Goal: Task Accomplishment & Management: Manage account settings

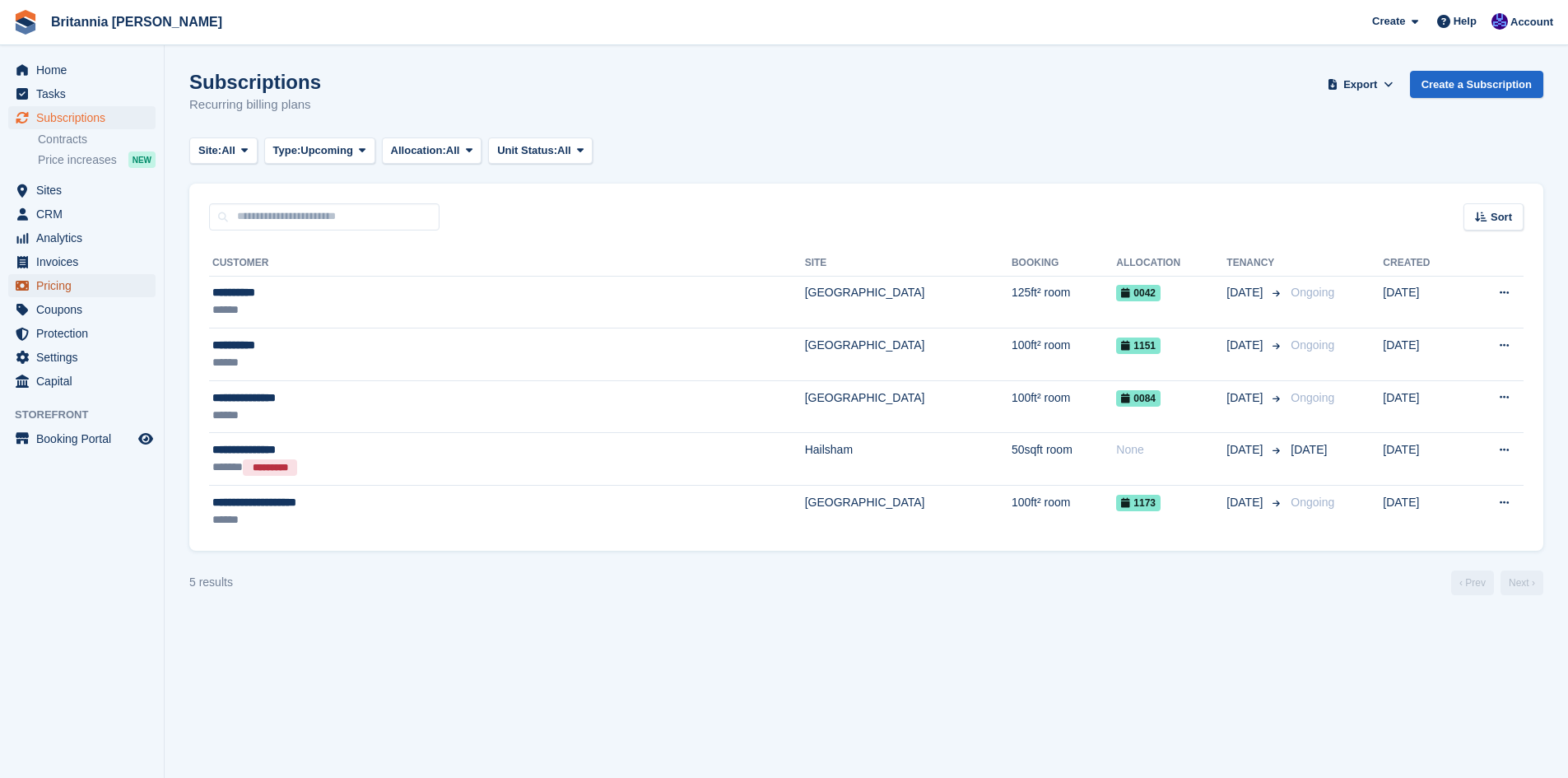
click at [56, 289] on span "Pricing" at bounding box center [86, 286] width 99 height 23
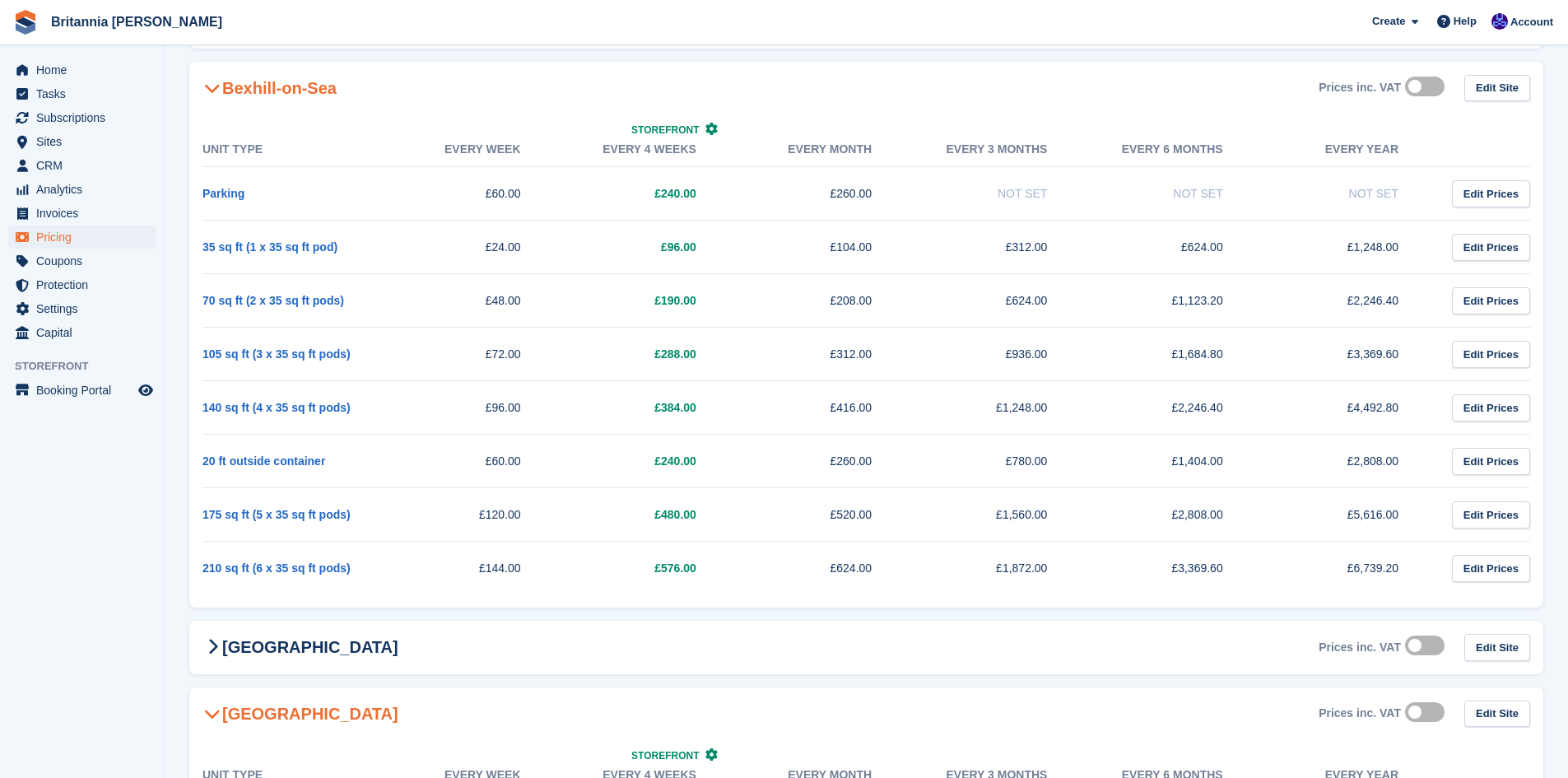
scroll to position [455, 0]
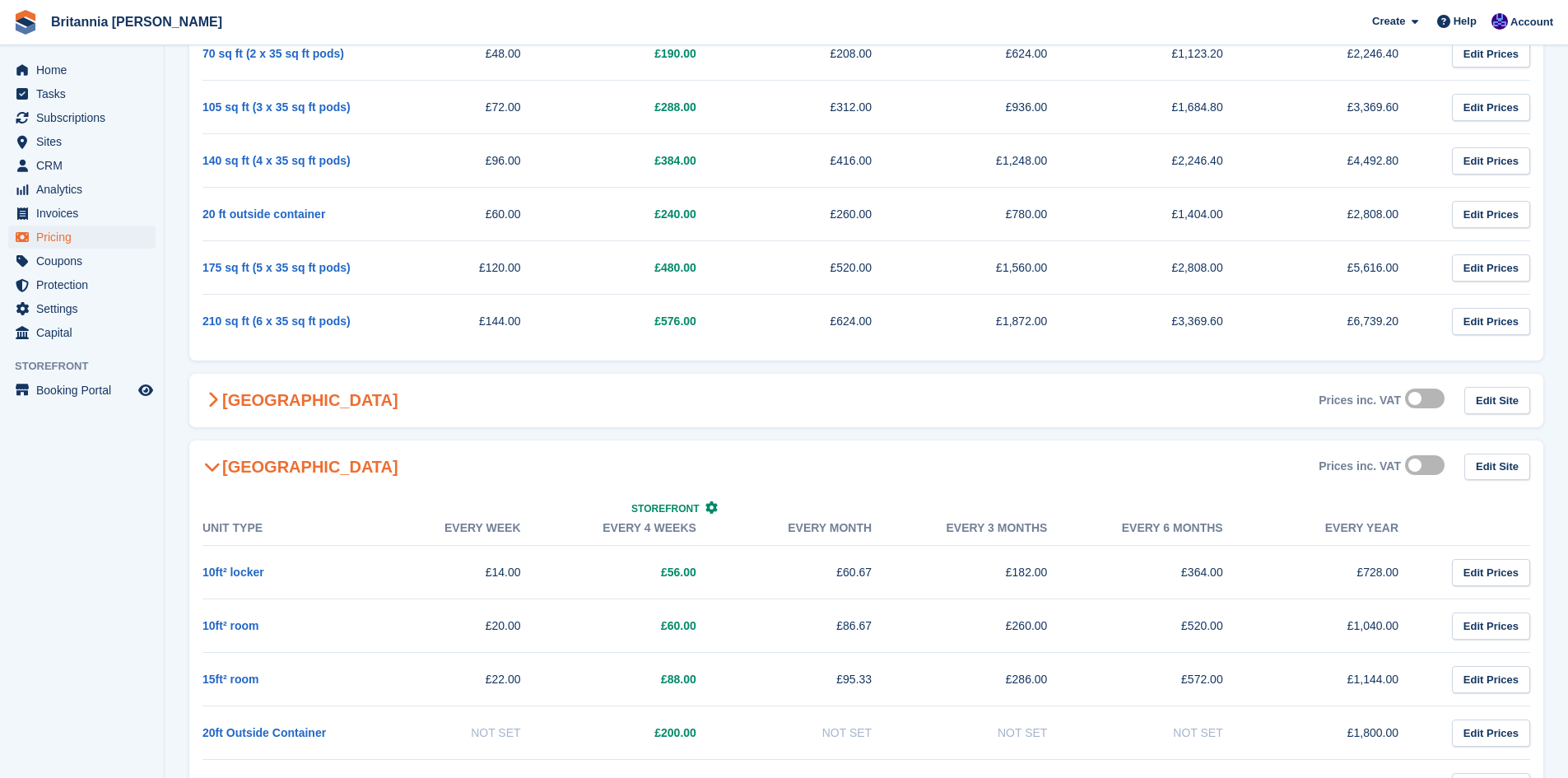
click at [281, 405] on h2 "[GEOGRAPHIC_DATA]" at bounding box center [301, 400] width 196 height 20
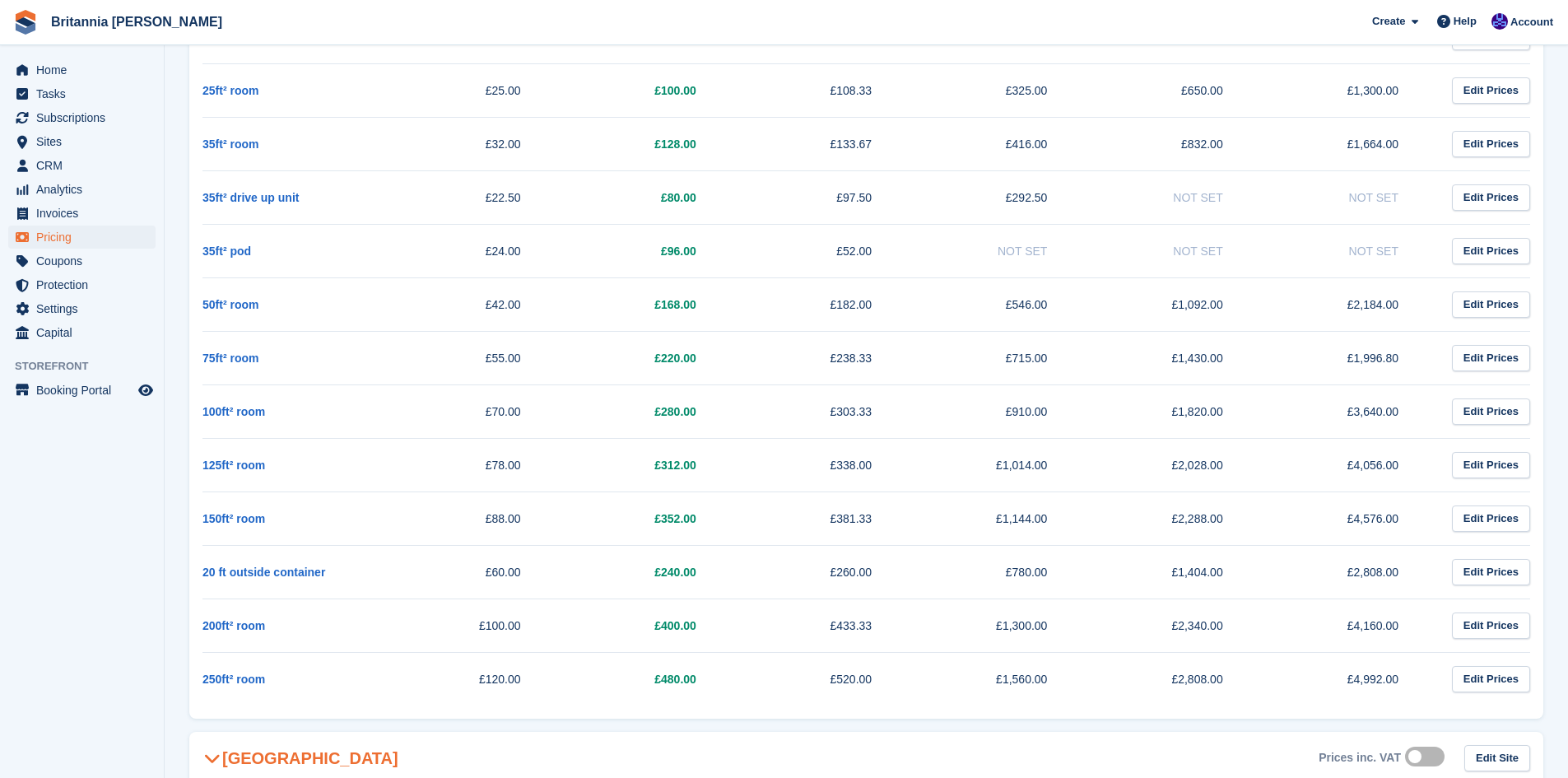
scroll to position [867, 0]
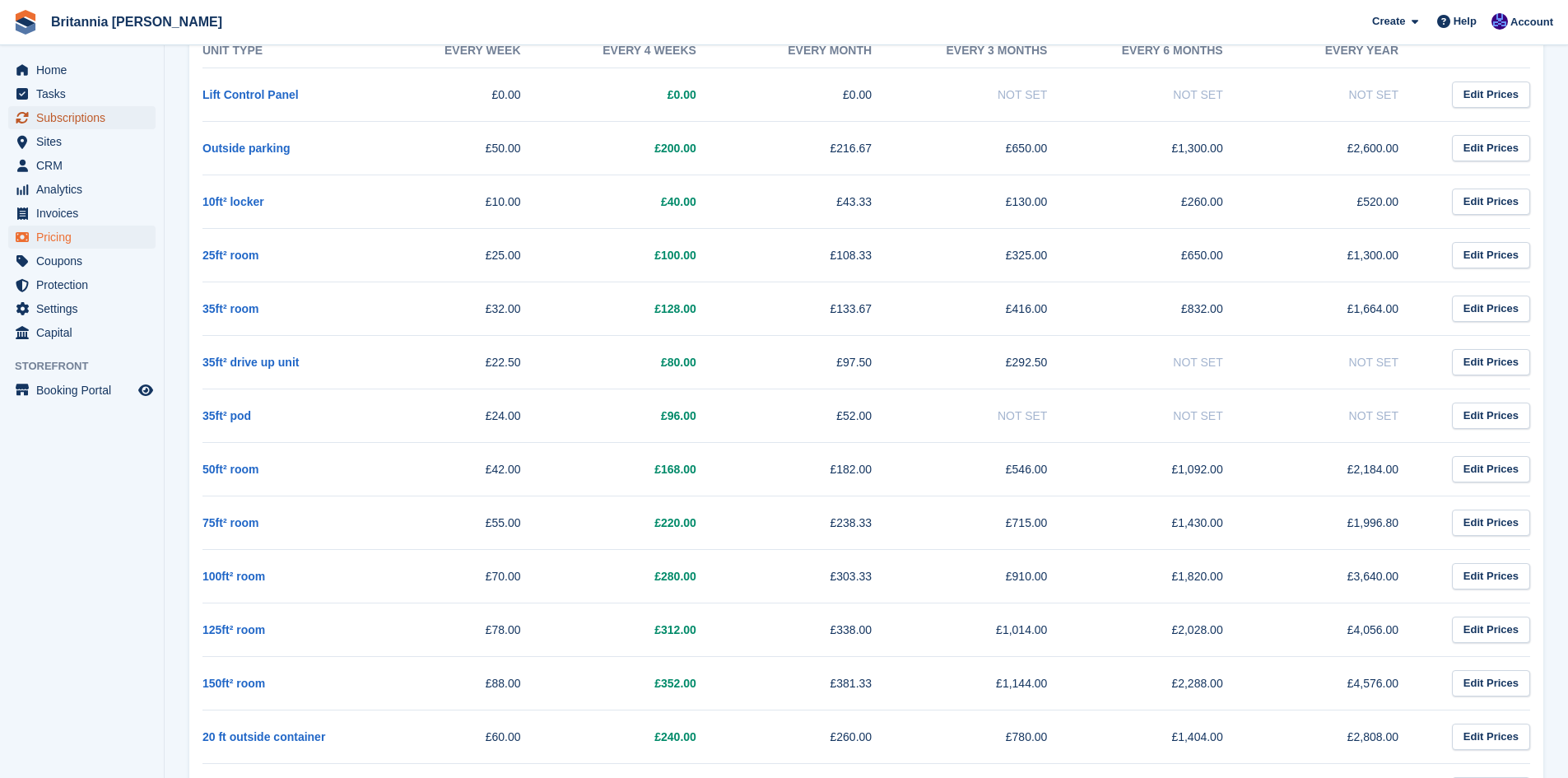
click at [80, 120] on span "Subscriptions" at bounding box center [86, 118] width 99 height 23
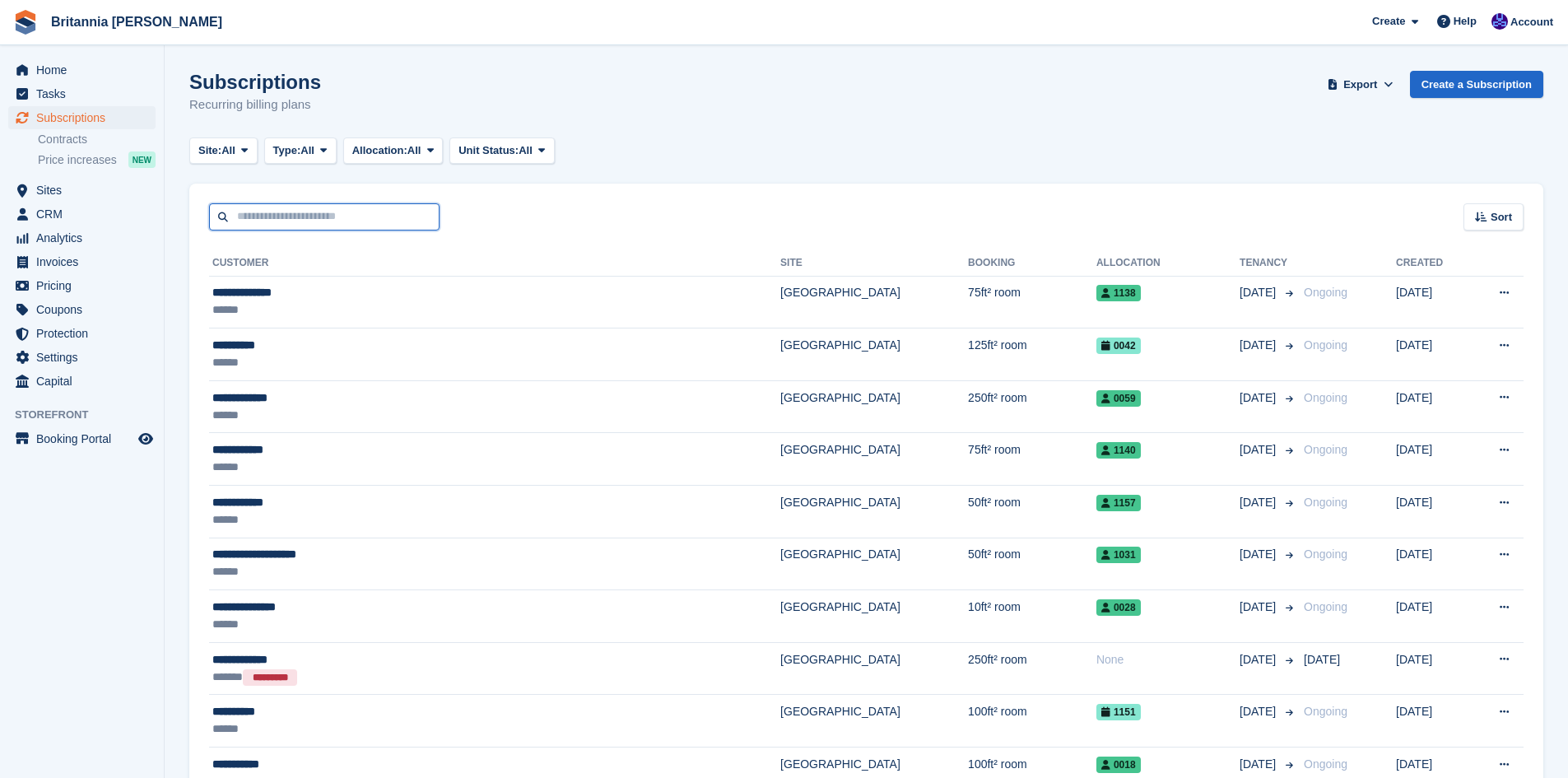
click at [248, 226] on input "text" at bounding box center [325, 217] width 230 height 28
type input "*******"
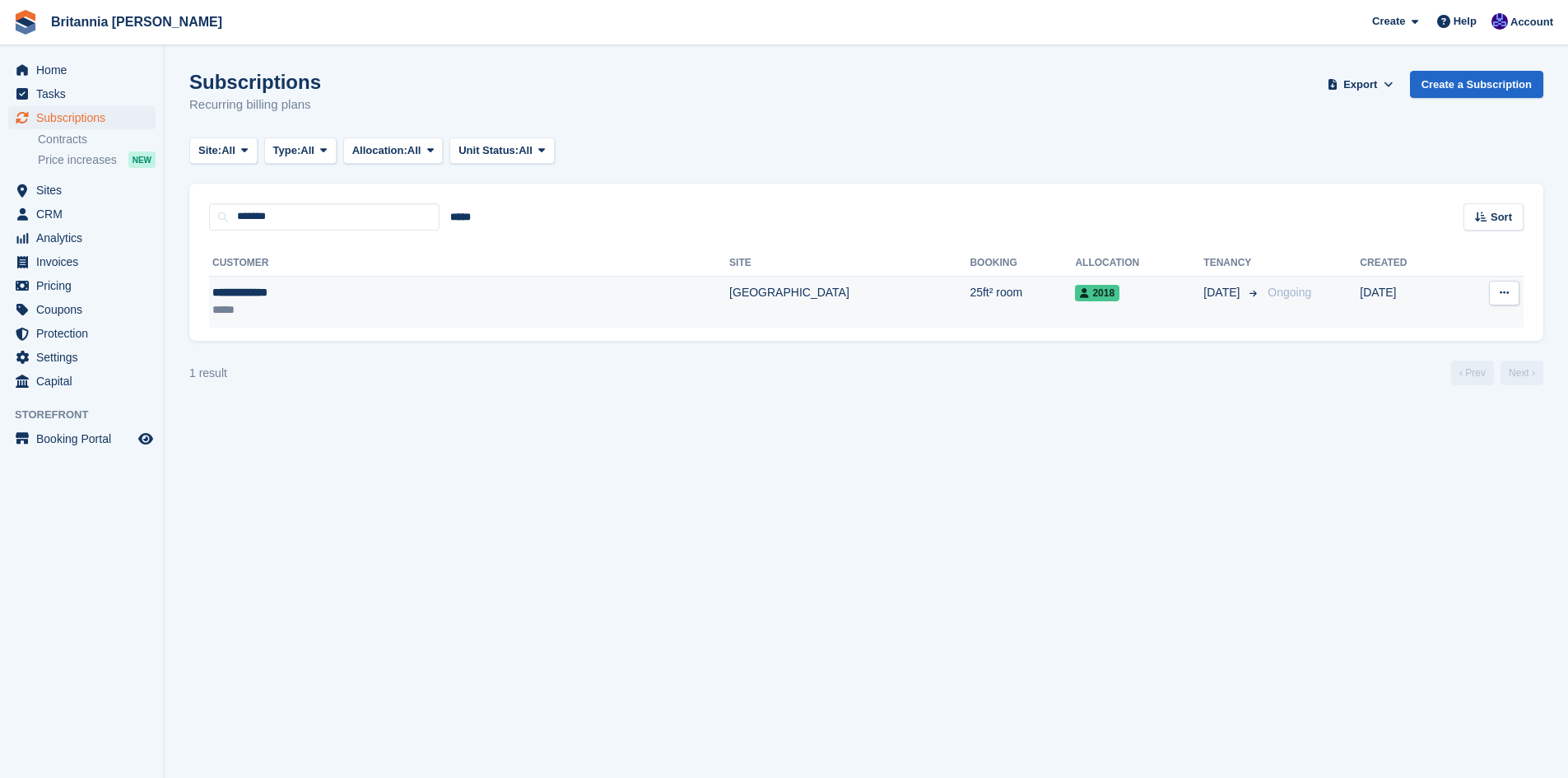
click at [969, 294] on td "25ft² room" at bounding box center [1022, 302] width 106 height 51
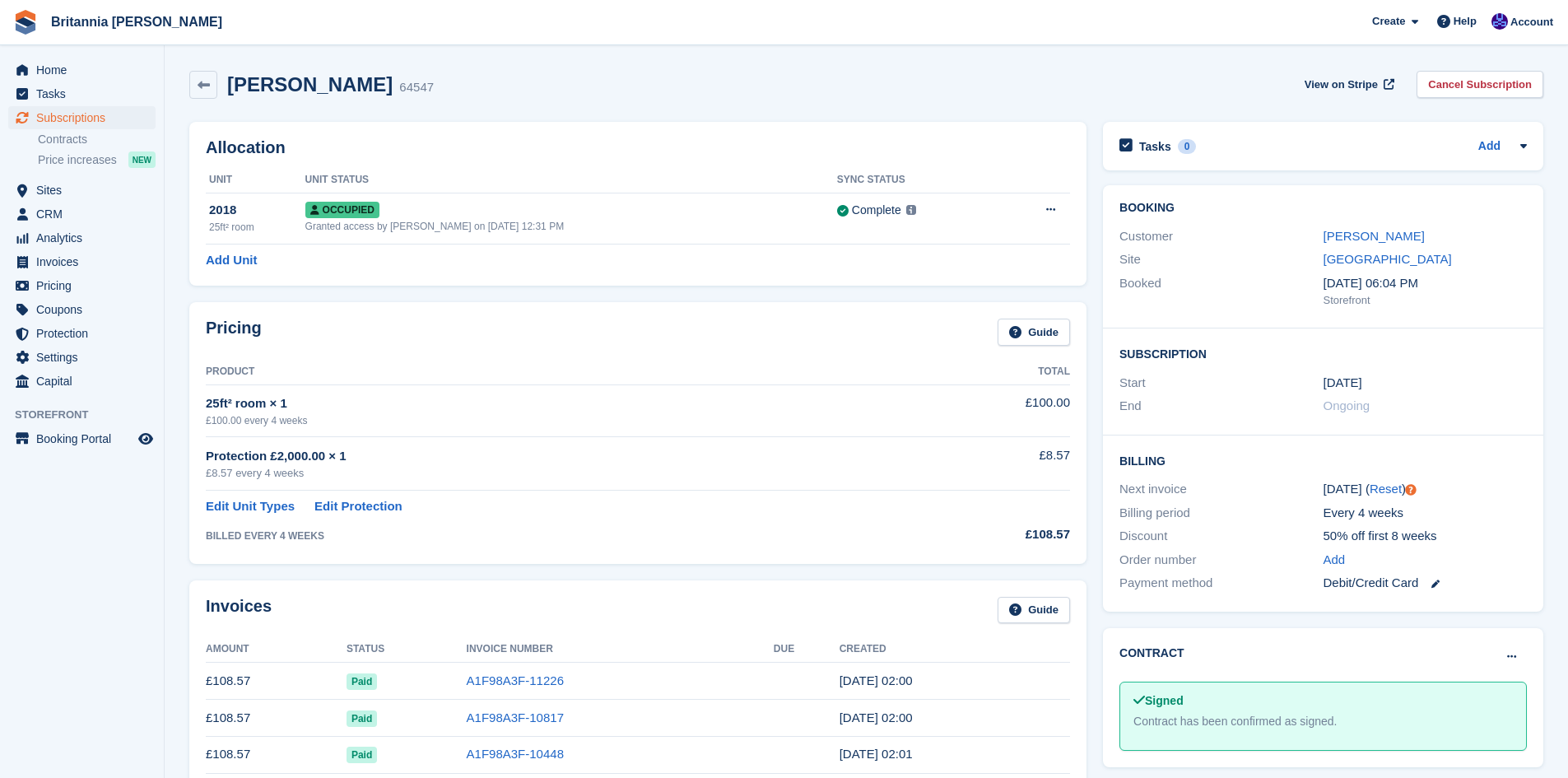
scroll to position [329, 0]
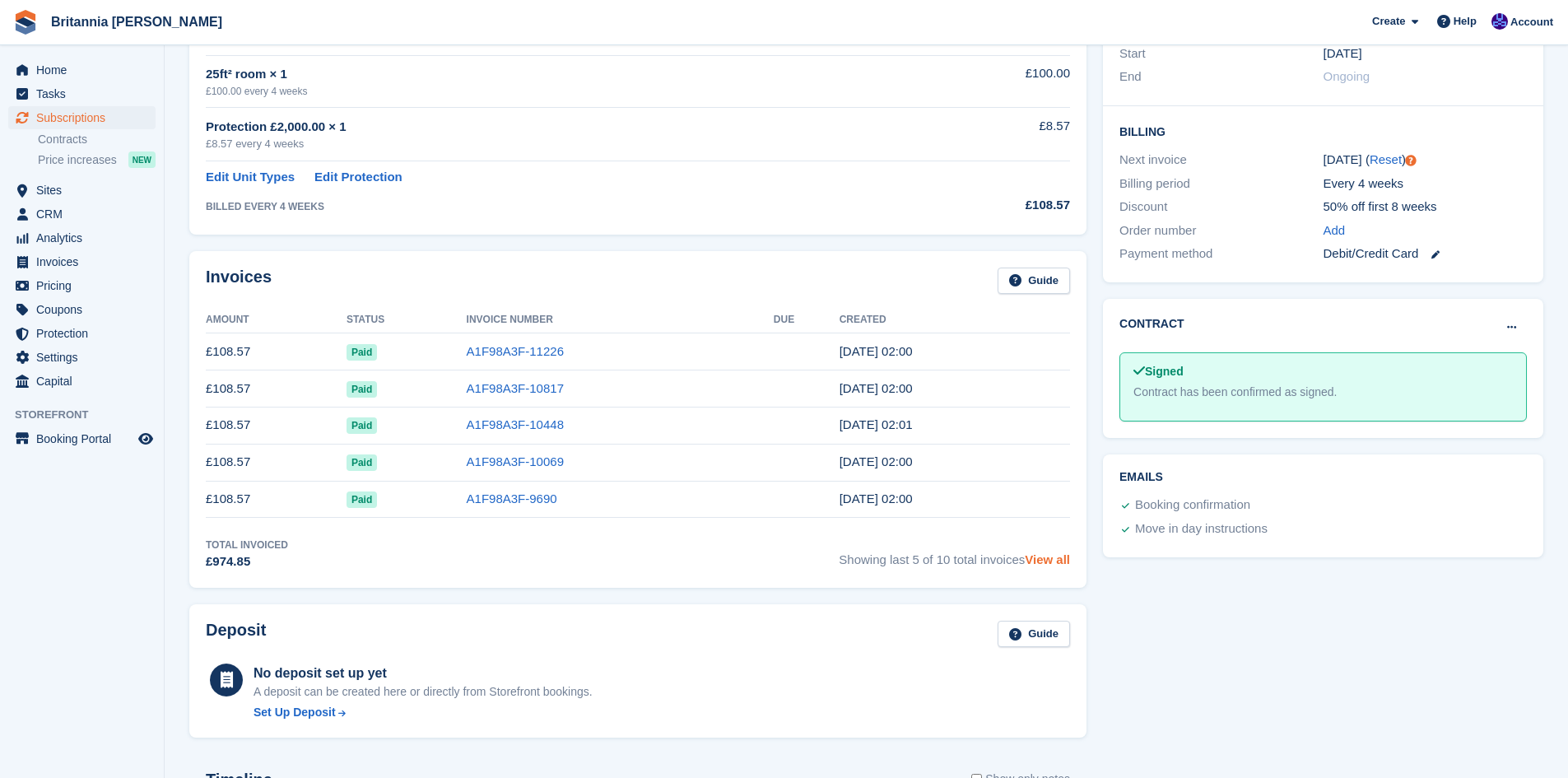
click at [1053, 564] on link "View all" at bounding box center [1047, 559] width 46 height 14
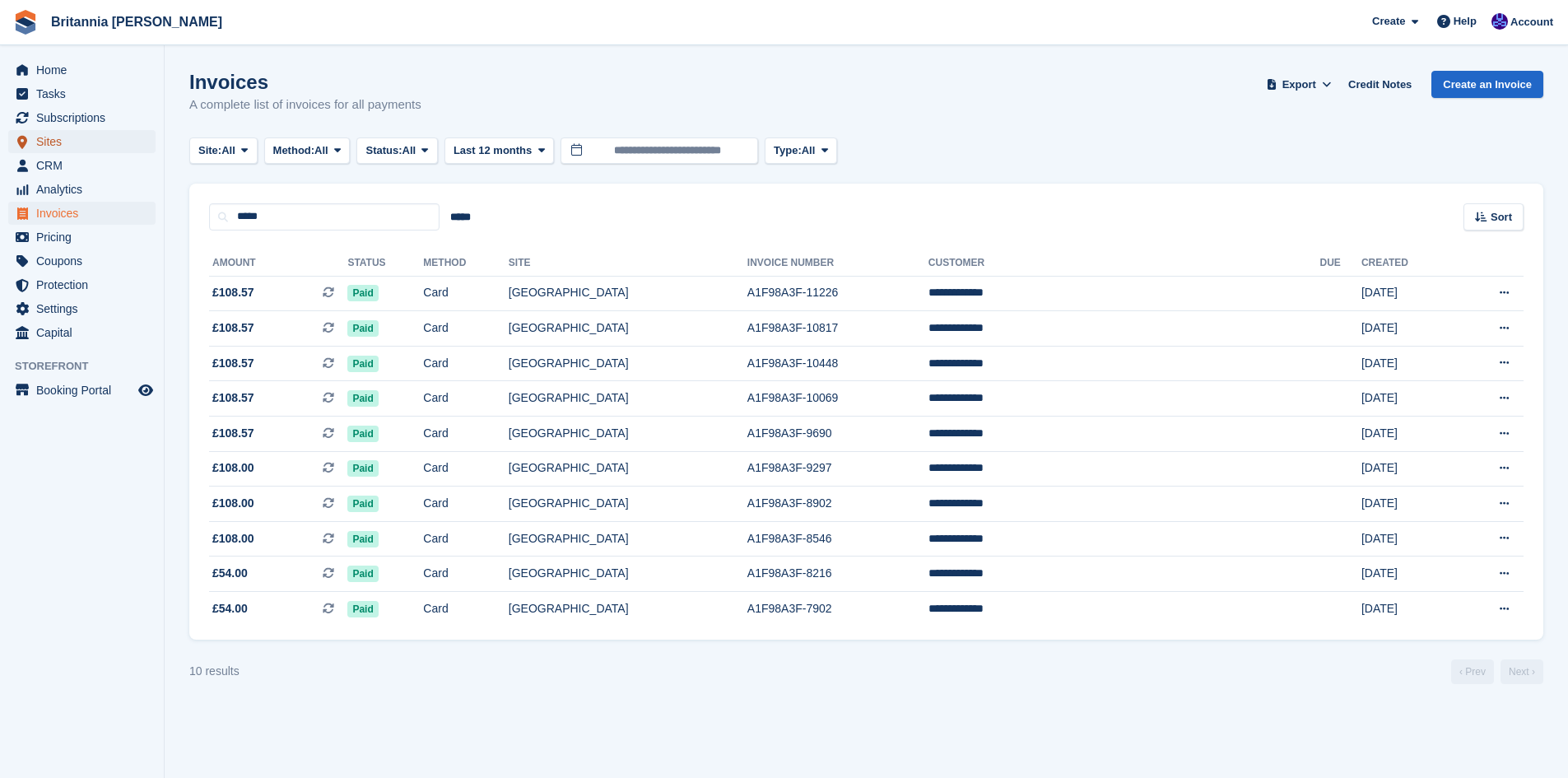
click at [38, 138] on span "Sites" at bounding box center [86, 142] width 99 height 23
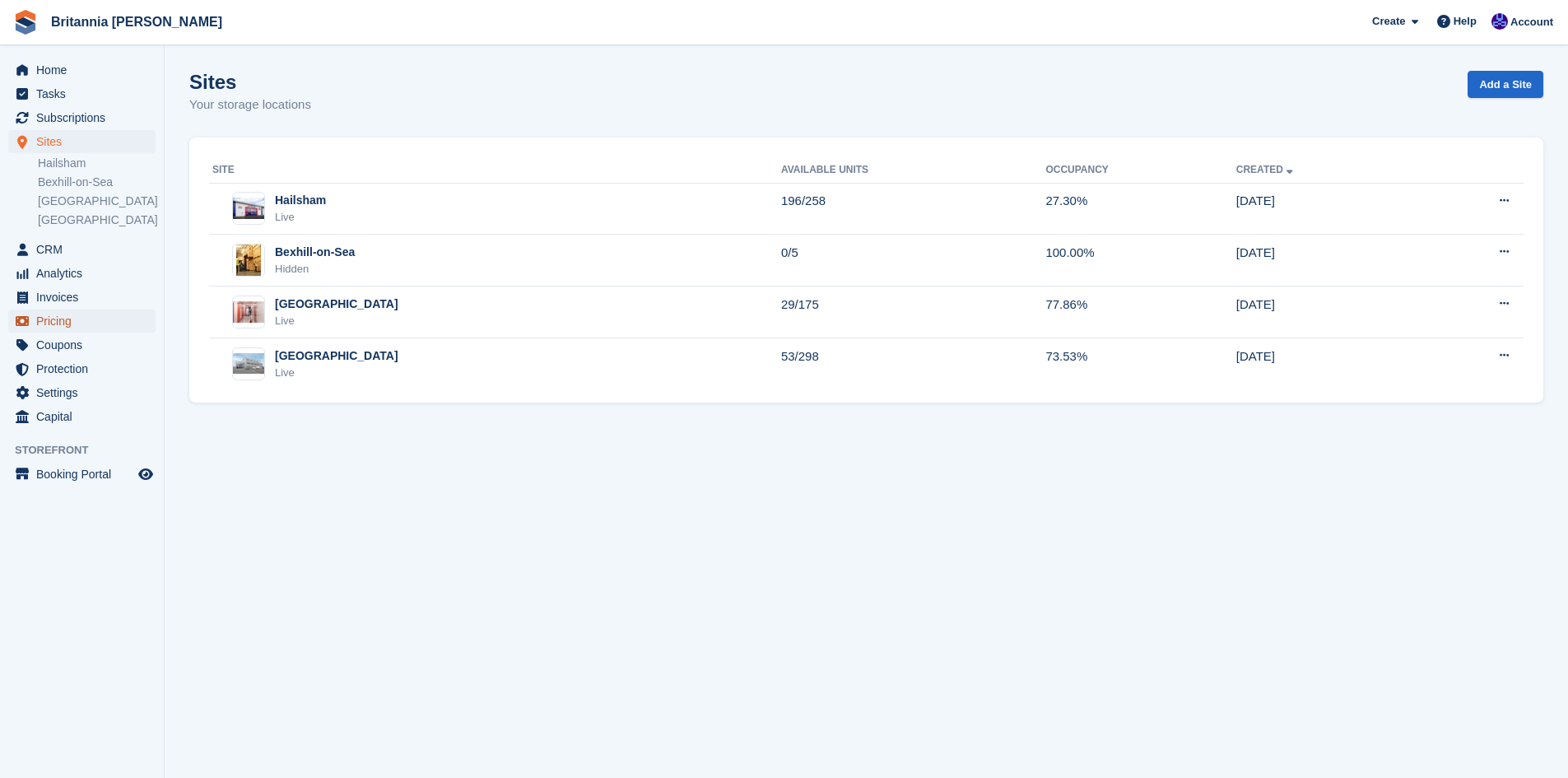
click at [49, 322] on span "Pricing" at bounding box center [86, 321] width 99 height 23
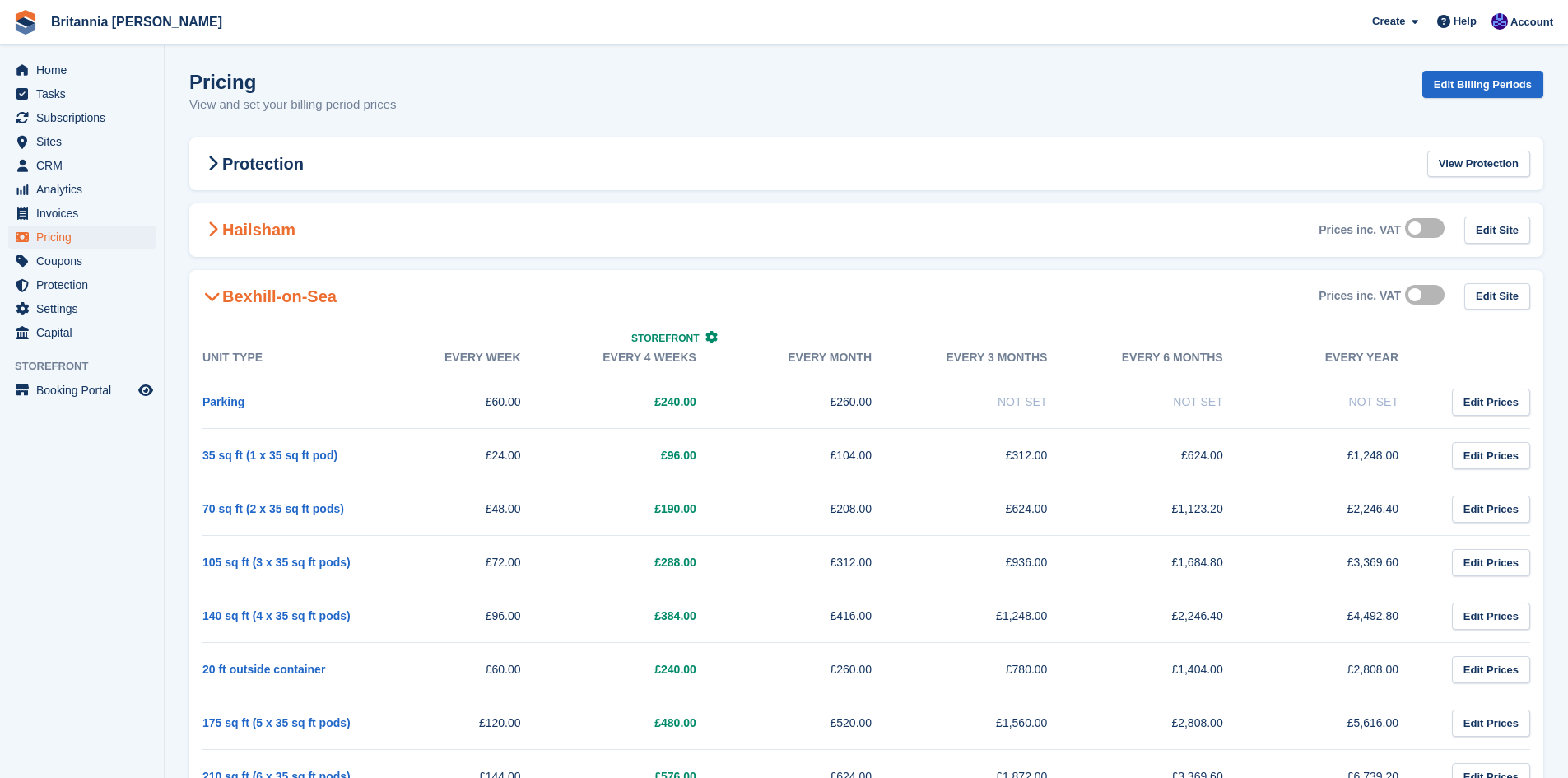
click at [279, 235] on h2 "Hailsham" at bounding box center [249, 229] width 93 height 20
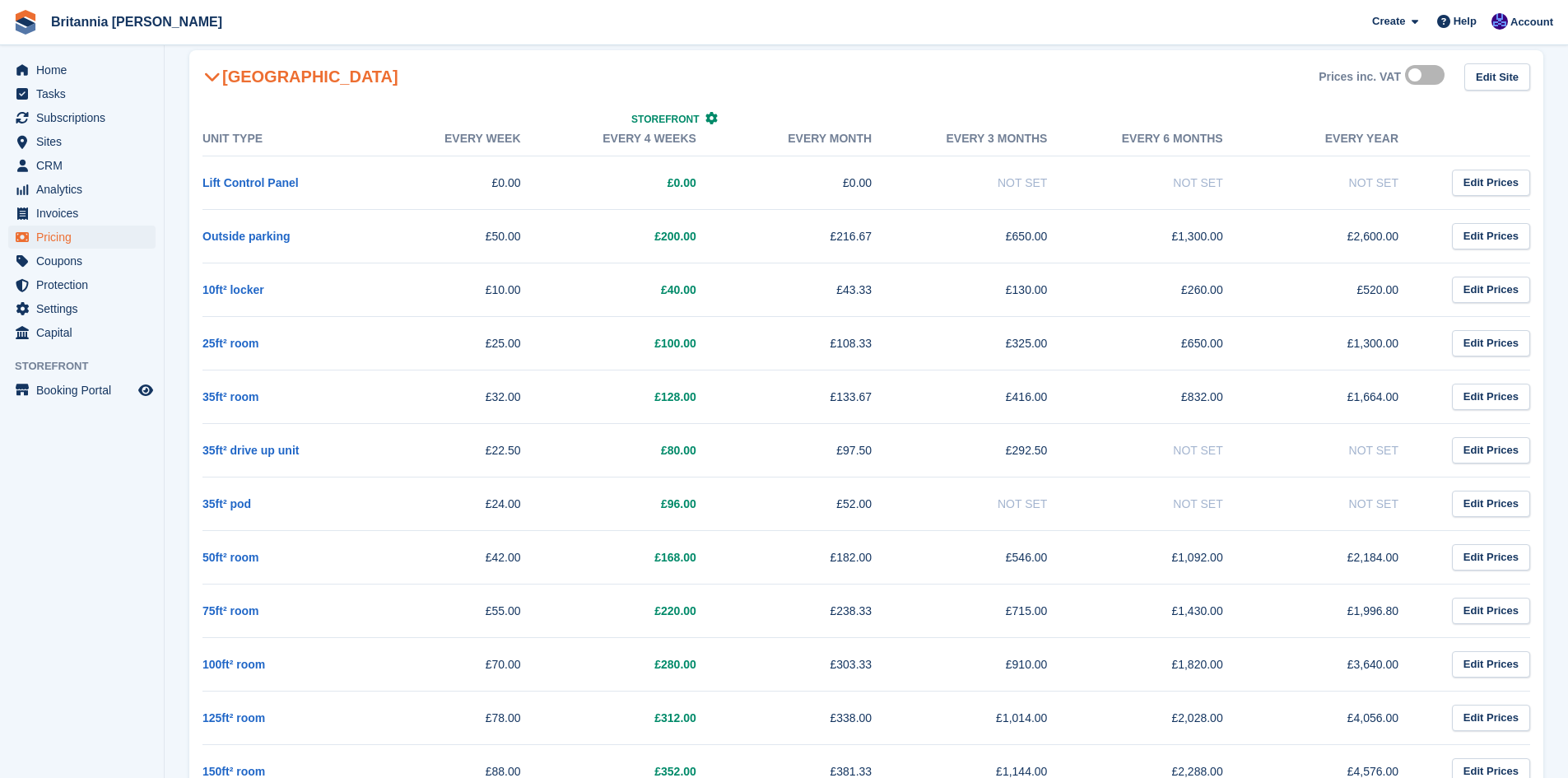
scroll to position [1564, 0]
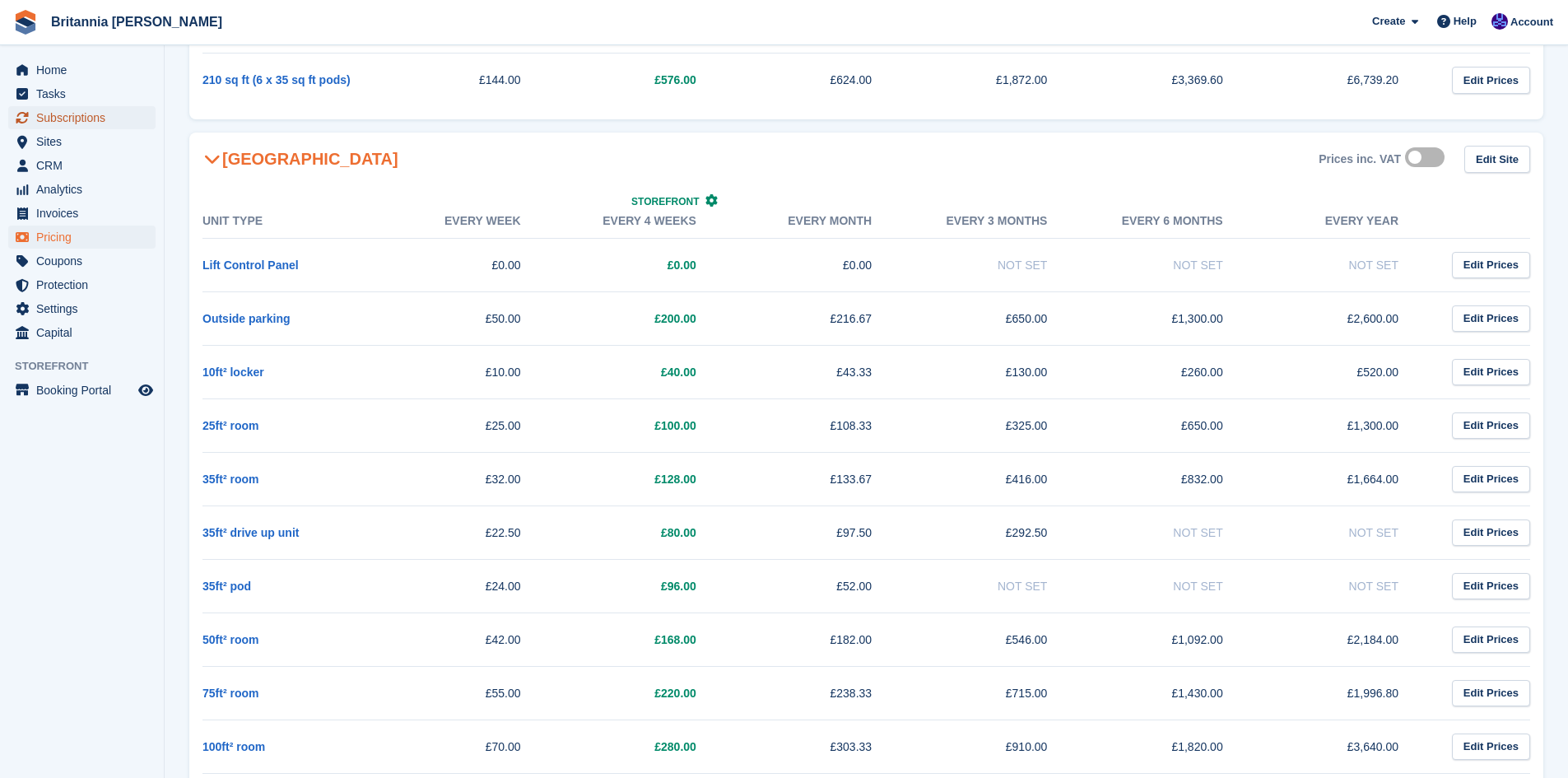
click at [52, 111] on span "Subscriptions" at bounding box center [86, 118] width 99 height 23
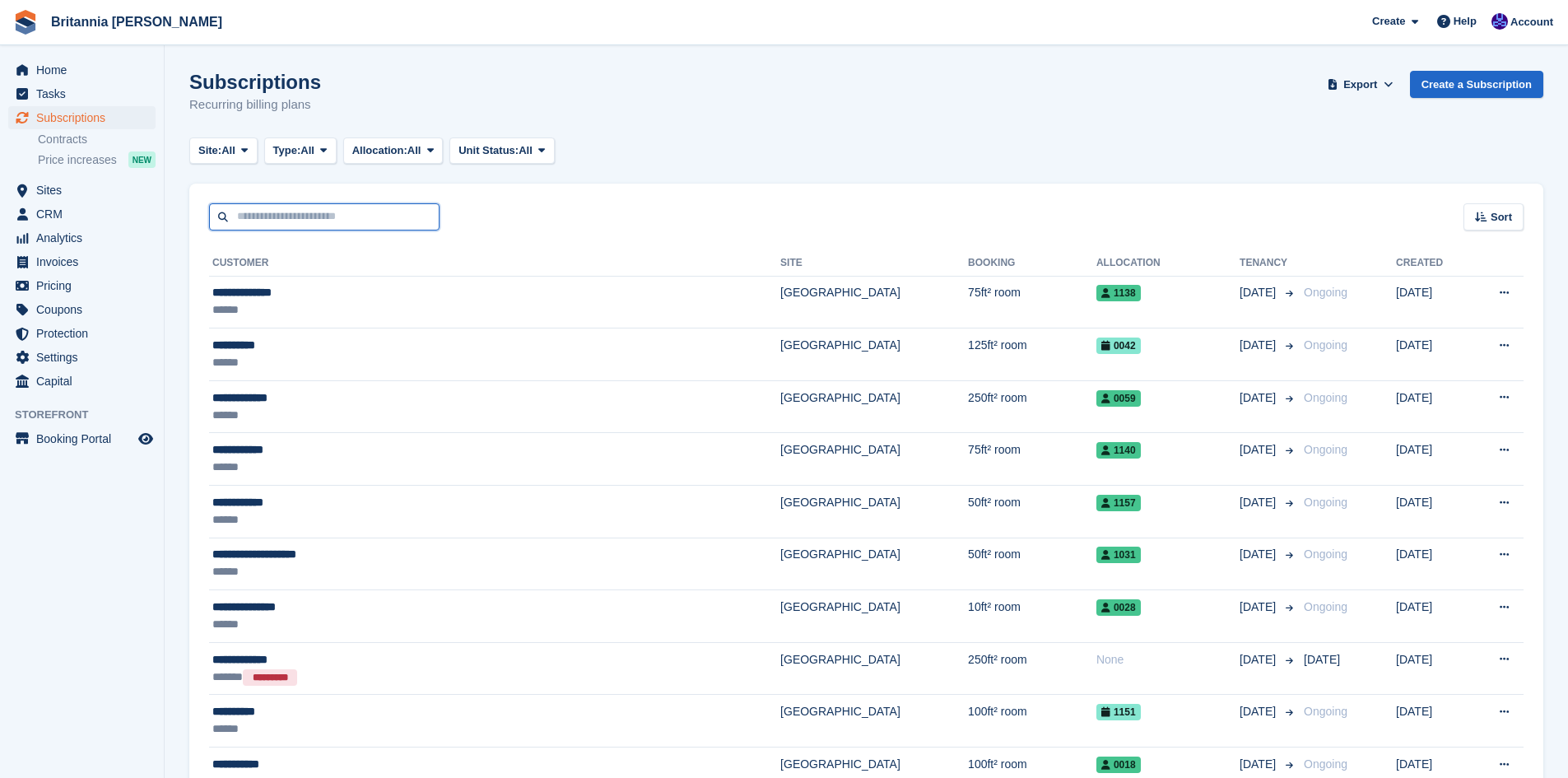
click at [256, 211] on input "text" at bounding box center [325, 217] width 230 height 28
type input "*******"
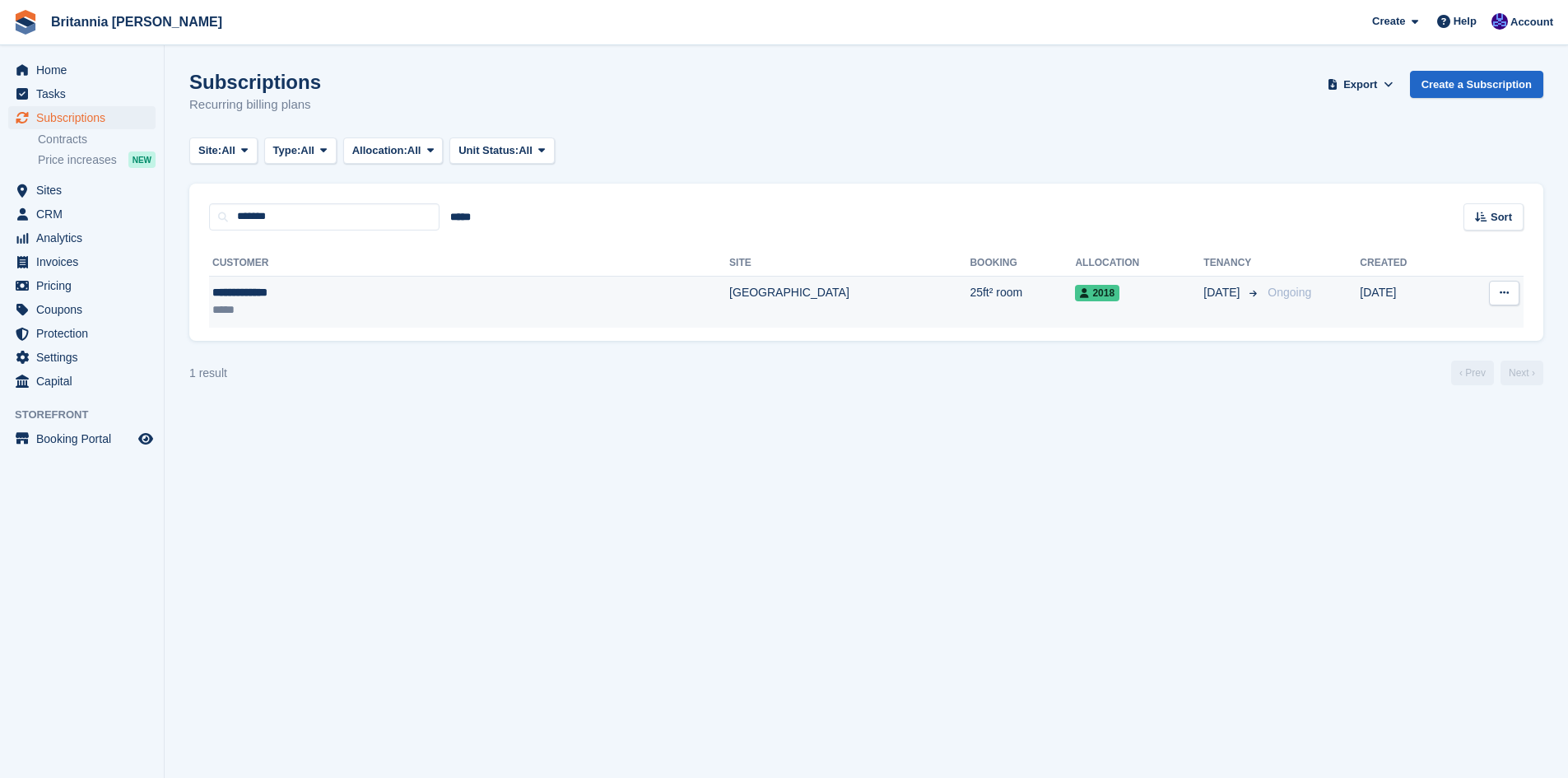
click at [729, 309] on td "[GEOGRAPHIC_DATA]" at bounding box center [849, 302] width 240 height 51
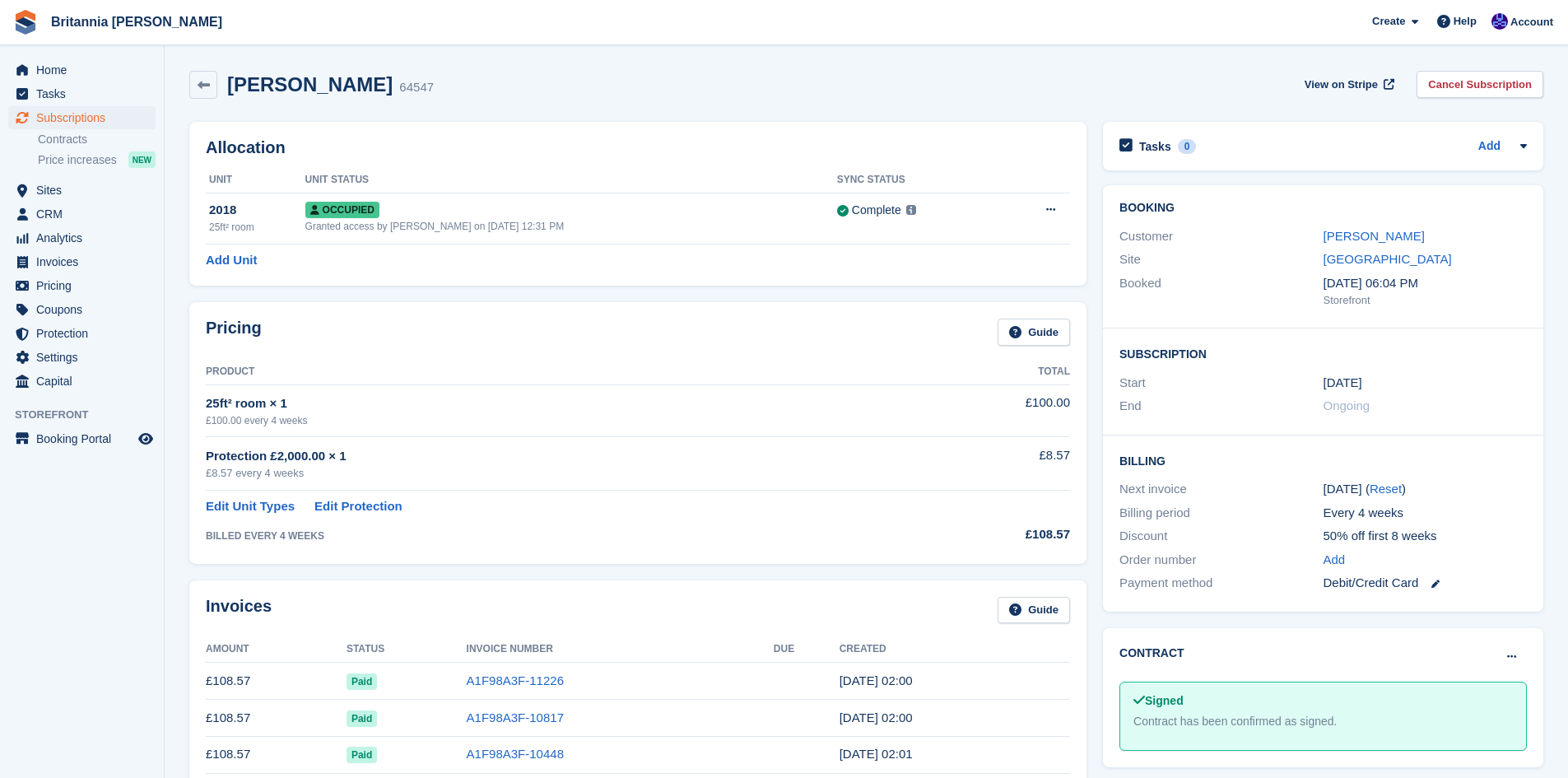
scroll to position [247, 0]
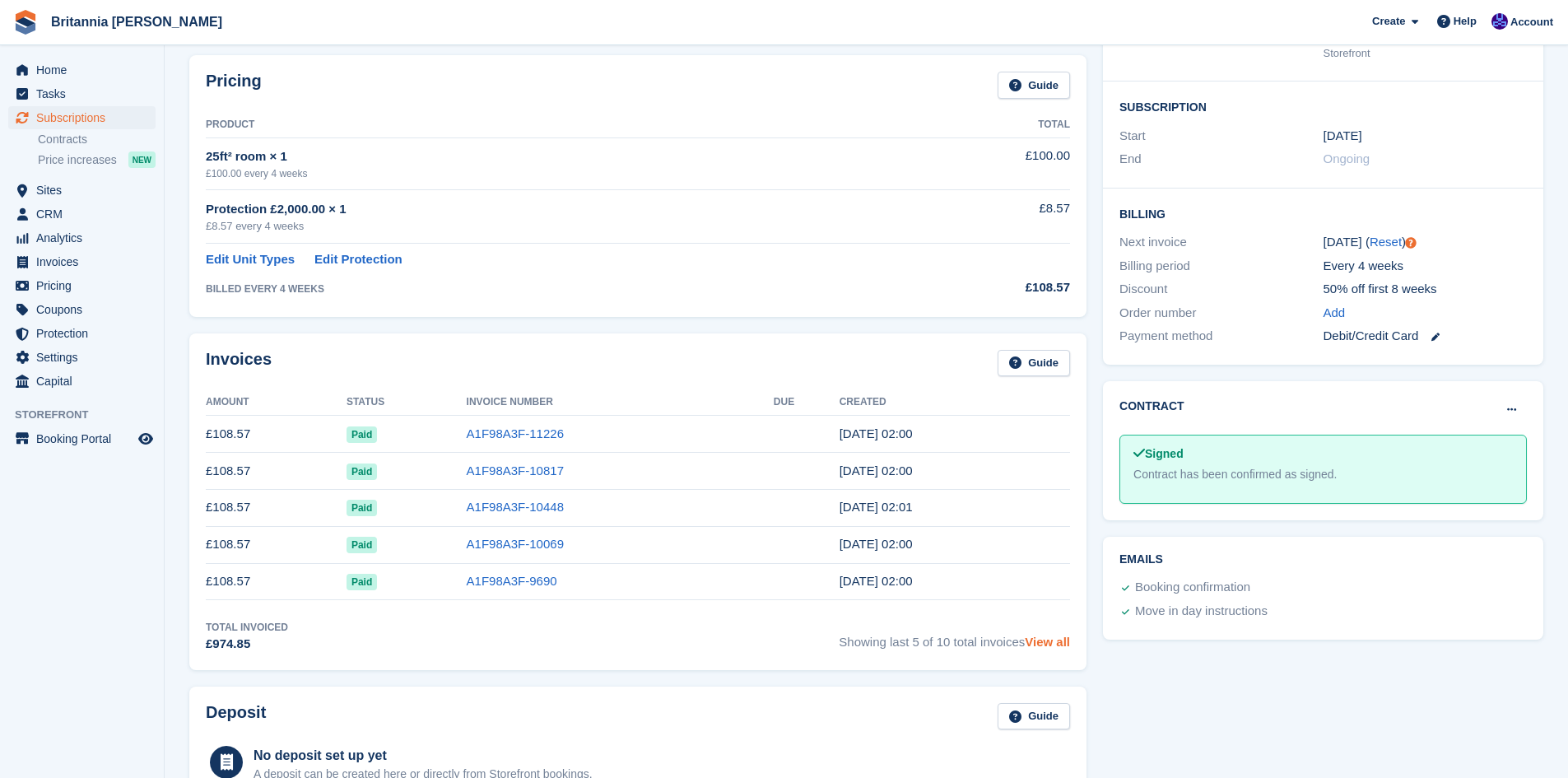
click at [1048, 645] on link "View all" at bounding box center [1047, 641] width 46 height 14
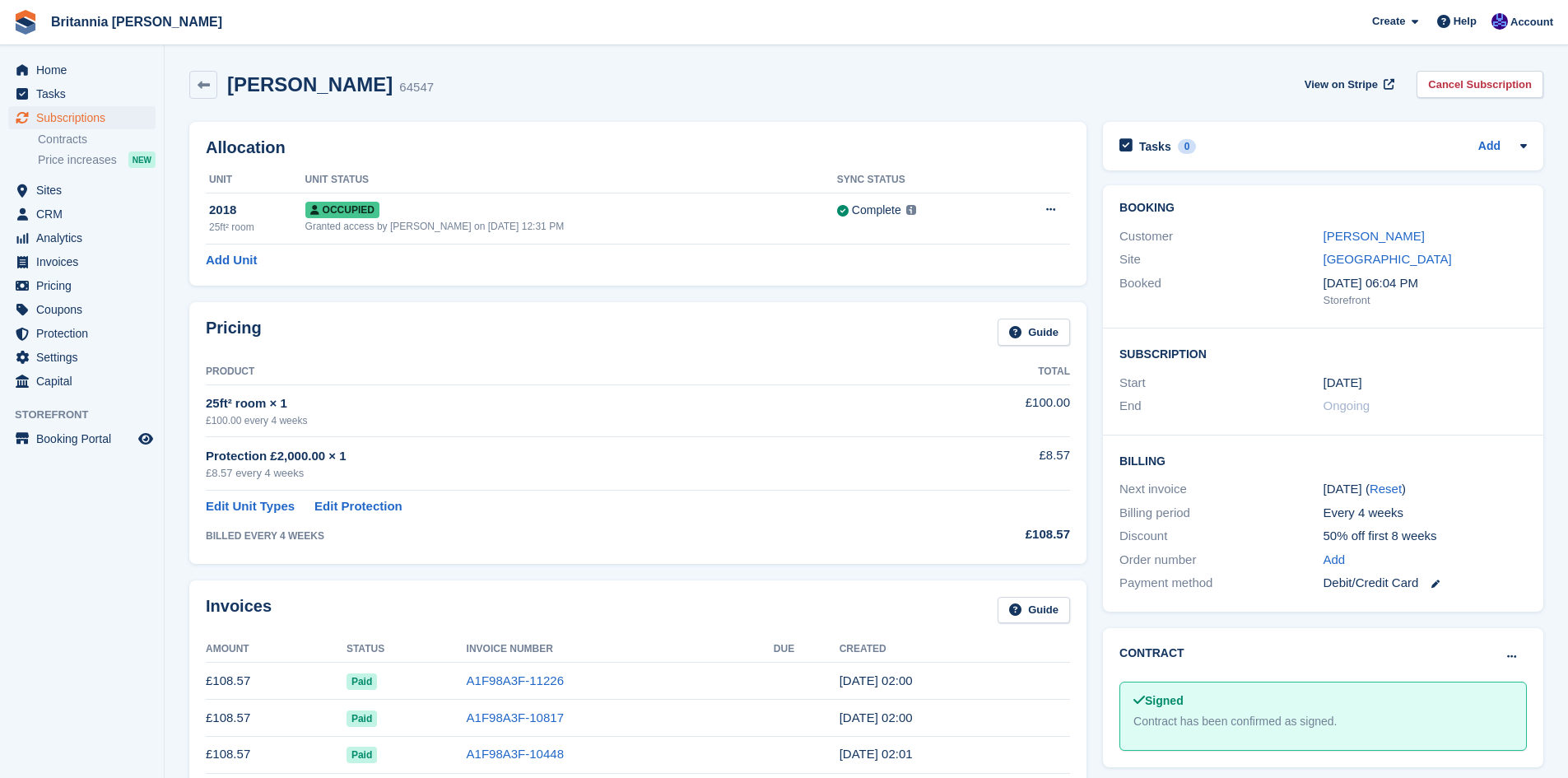
scroll to position [247, 0]
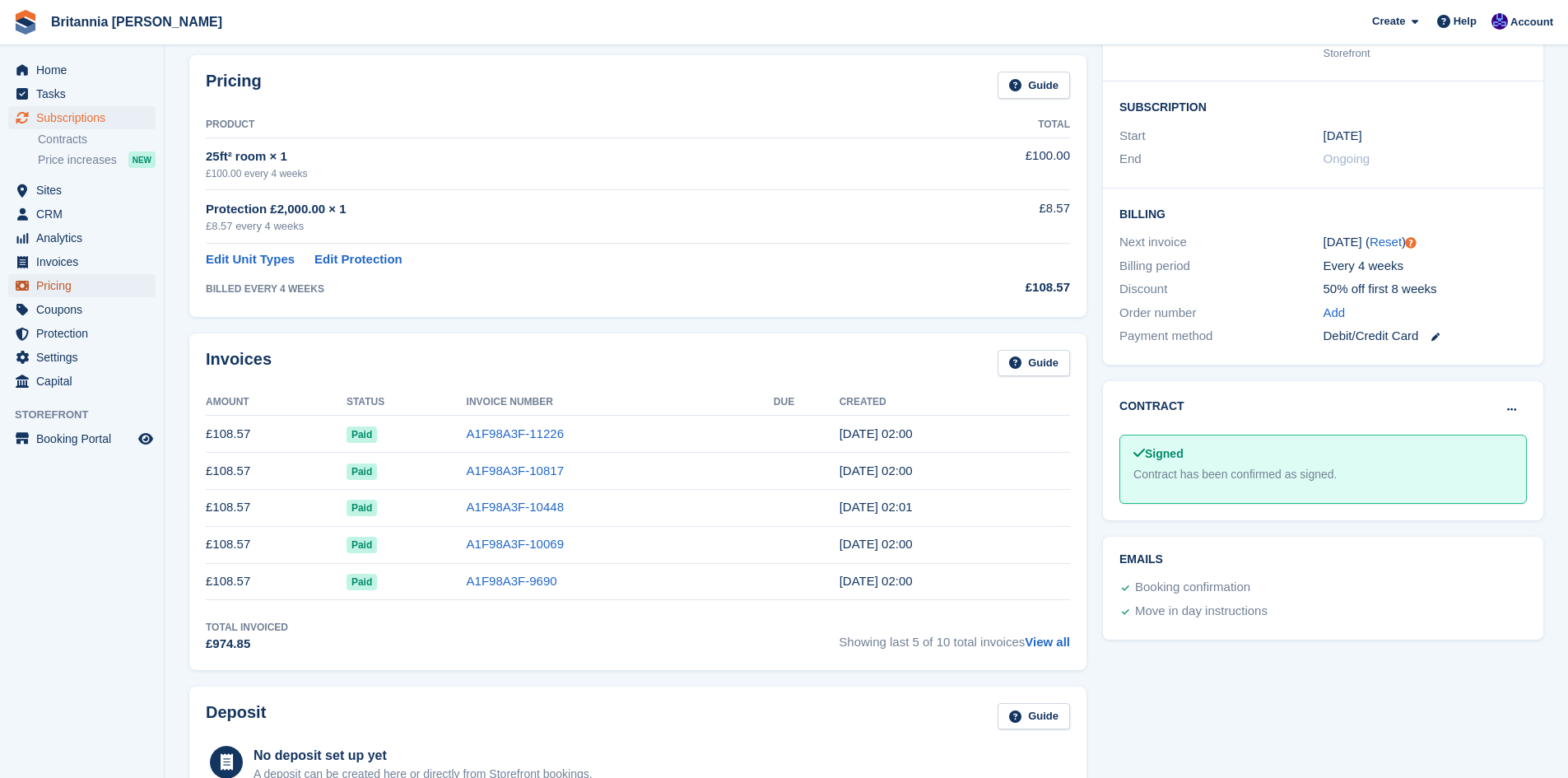
click at [52, 291] on span "Pricing" at bounding box center [86, 286] width 99 height 23
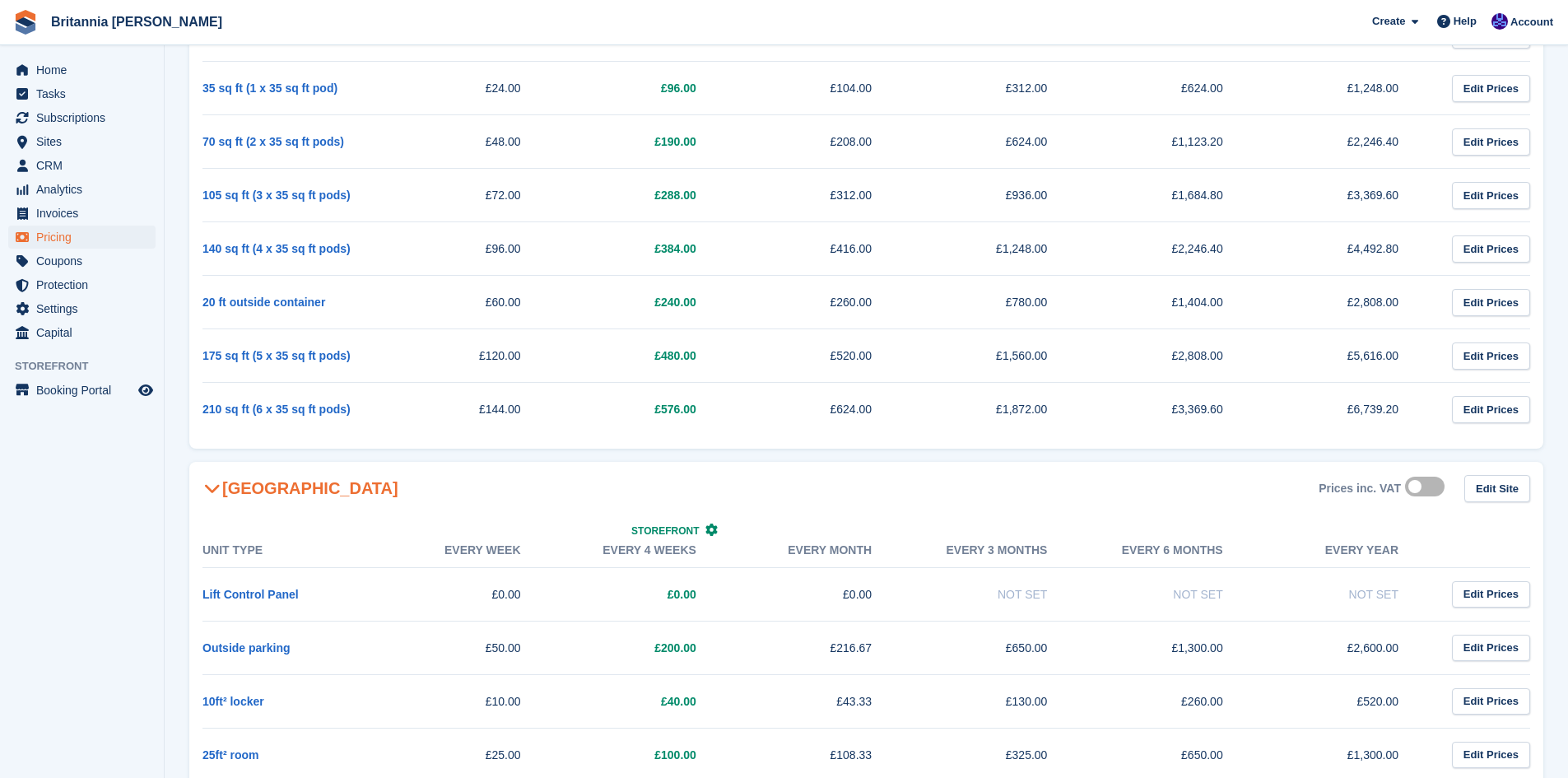
scroll to position [1728, 0]
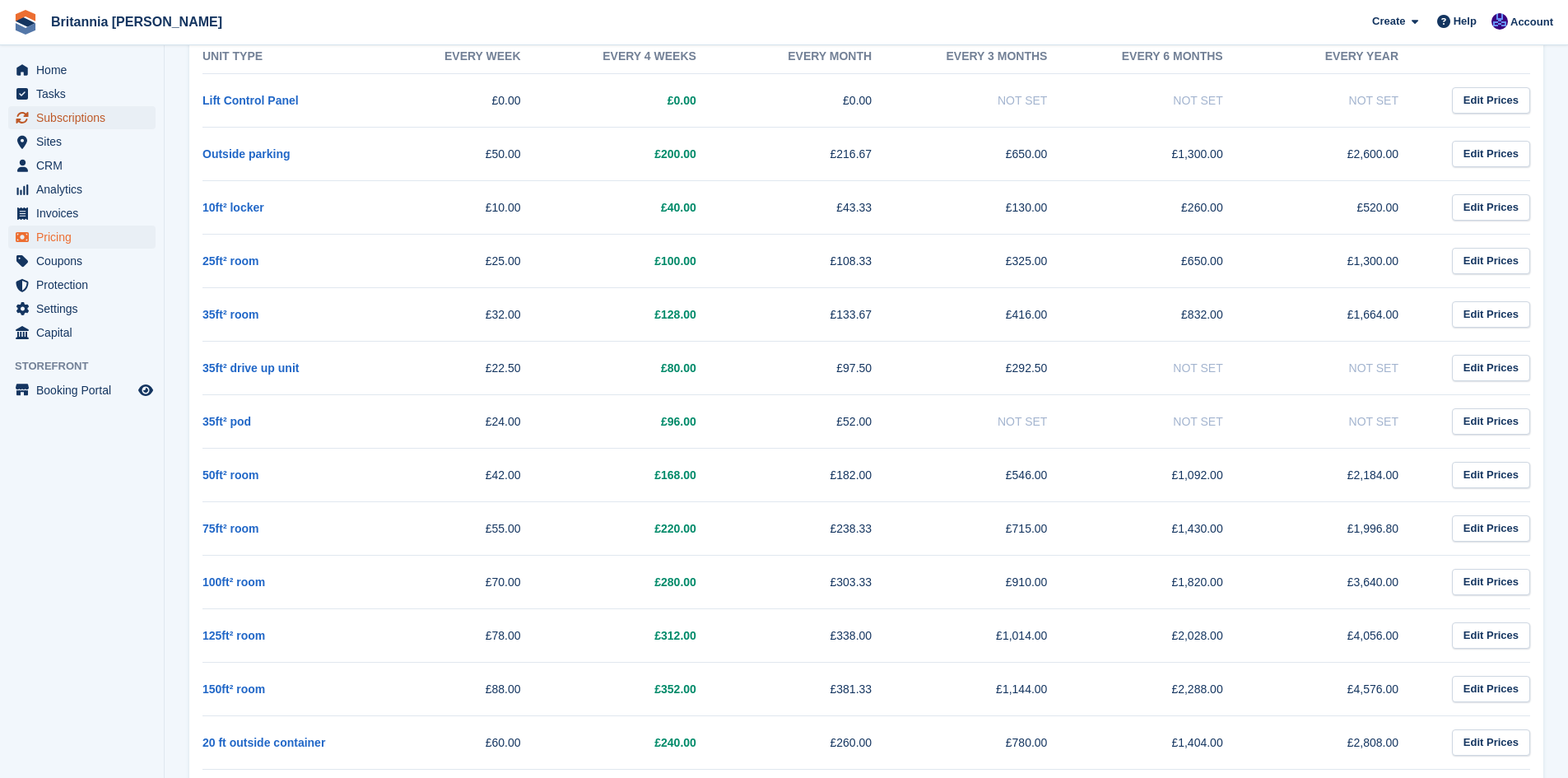
click at [60, 116] on span "Subscriptions" at bounding box center [86, 118] width 99 height 23
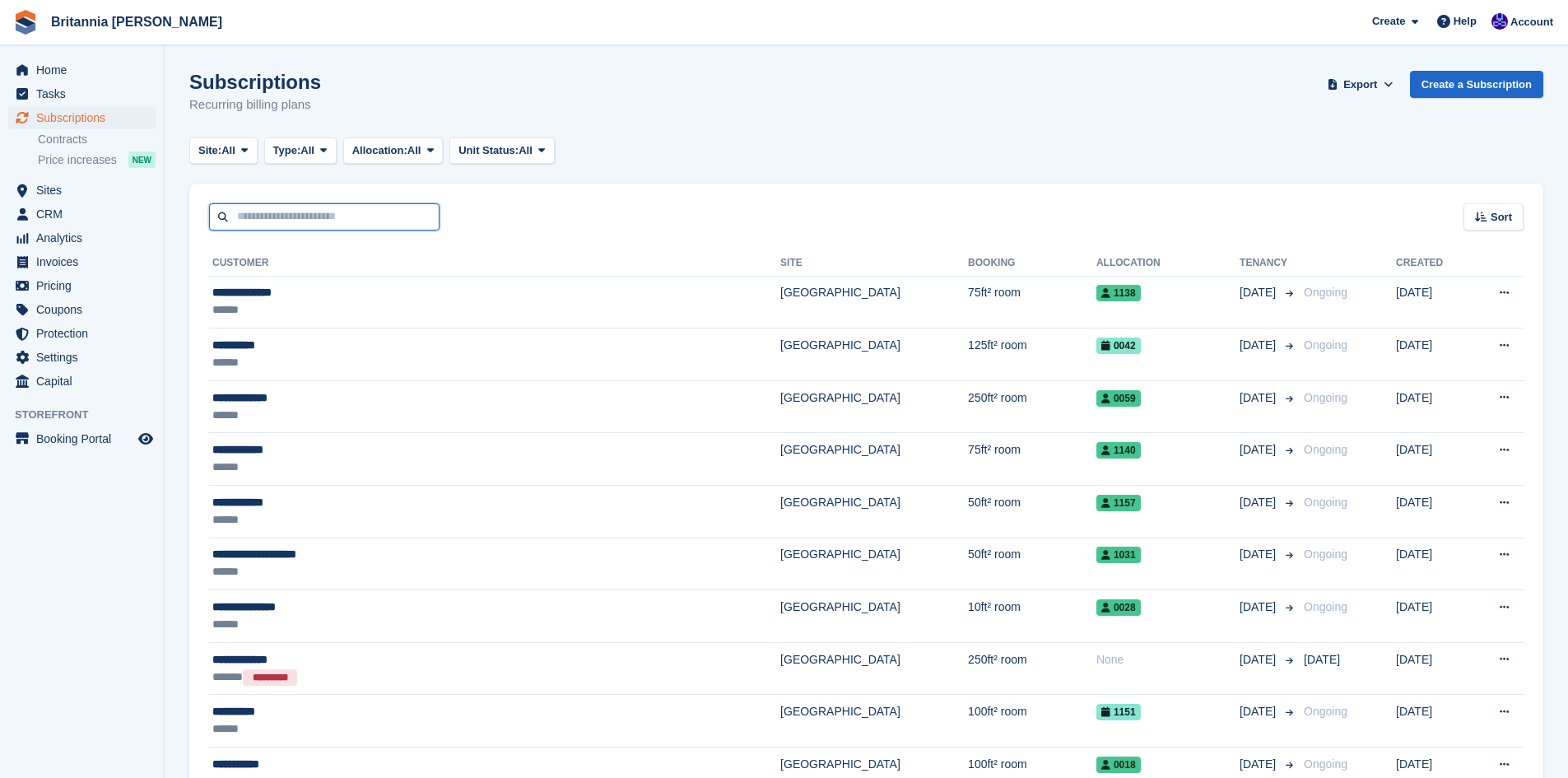
click at [276, 217] on input "text" at bounding box center [325, 217] width 230 height 28
type input "*******"
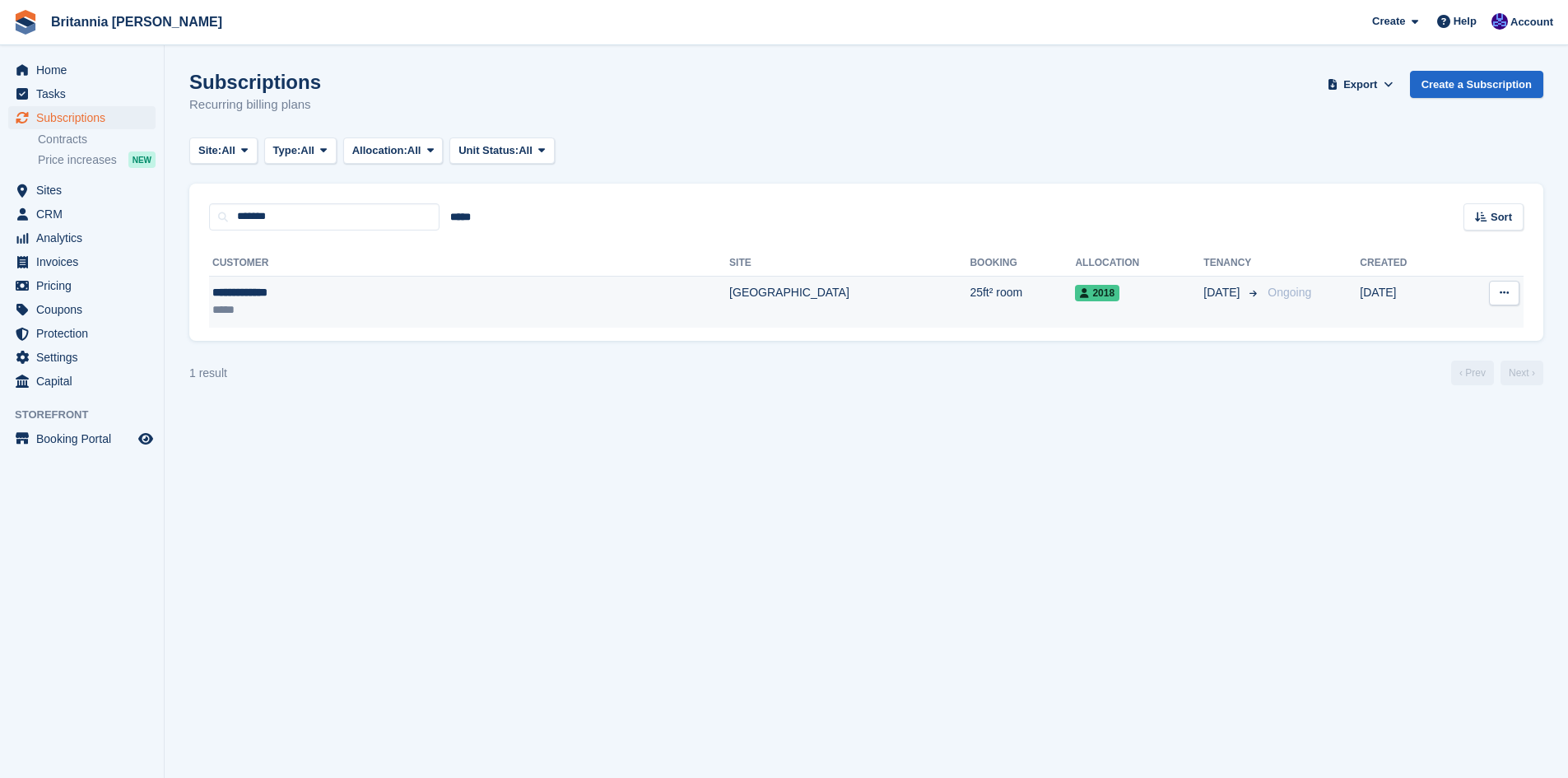
click at [247, 289] on div "**********" at bounding box center [340, 292] width 256 height 17
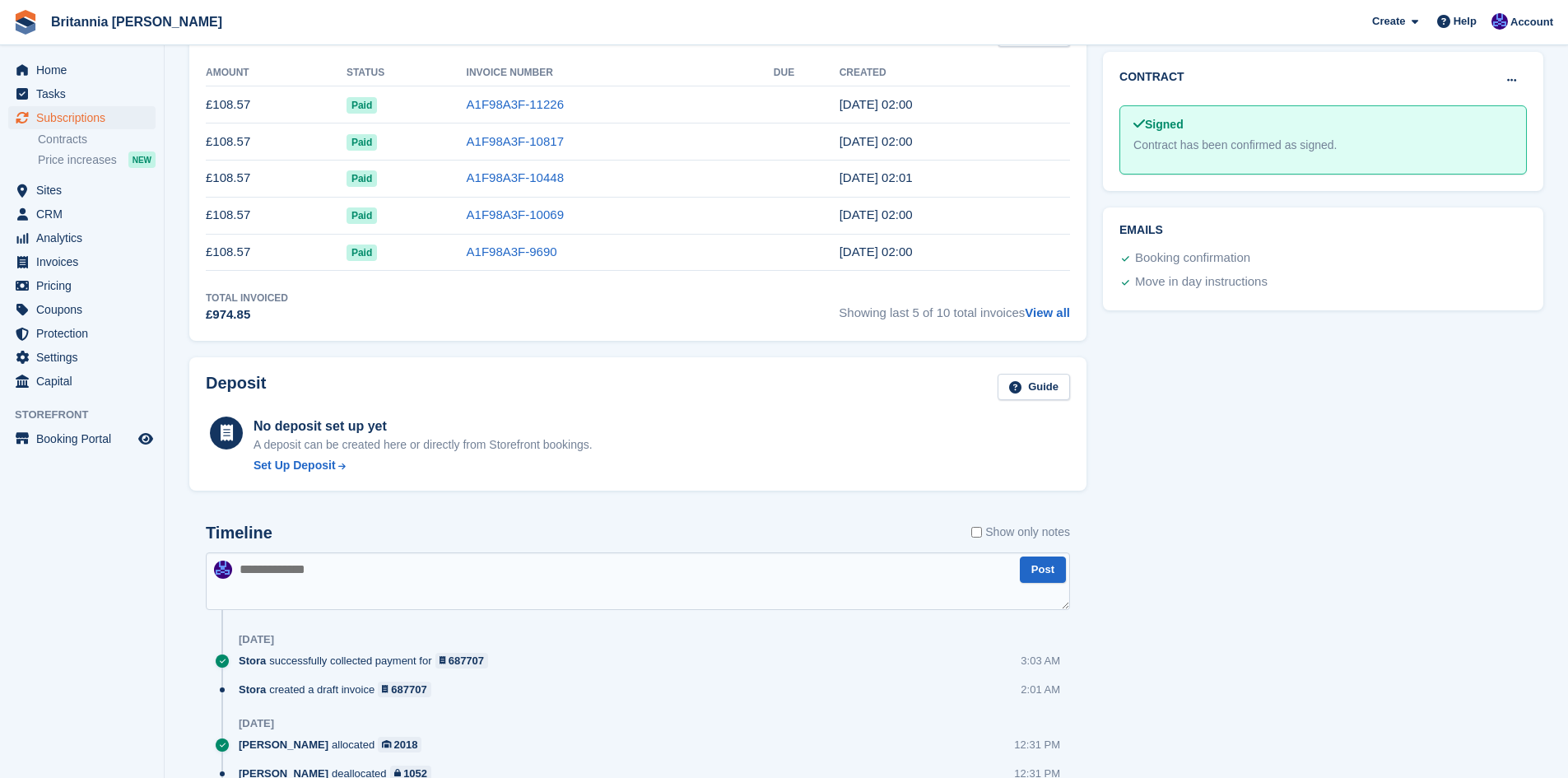
scroll to position [411, 0]
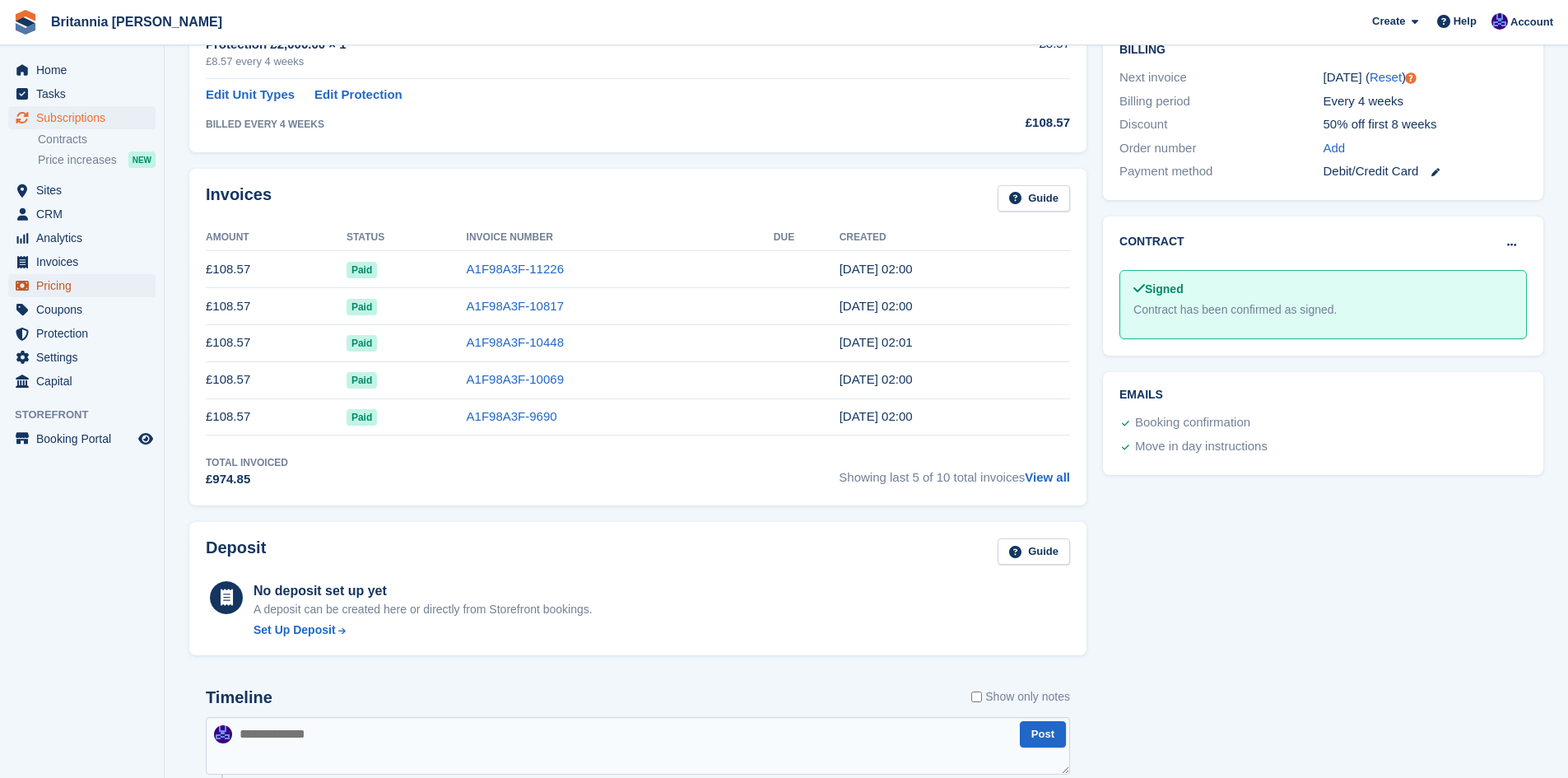
click at [67, 284] on span "Pricing" at bounding box center [86, 286] width 99 height 23
